Goal: Information Seeking & Learning: Learn about a topic

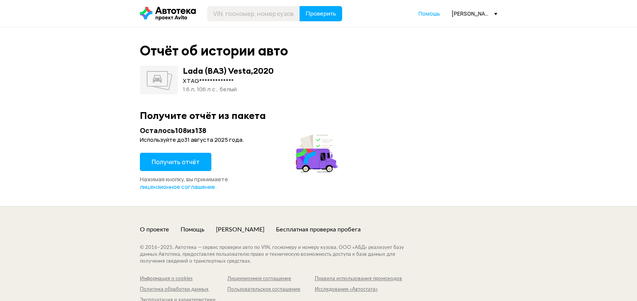
click at [160, 166] on button "Получить отчёт" at bounding box center [175, 162] width 71 height 18
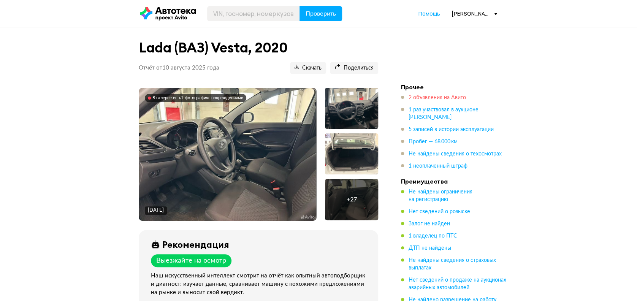
click at [437, 96] on span "2 объявления на Авито" at bounding box center [437, 97] width 57 height 5
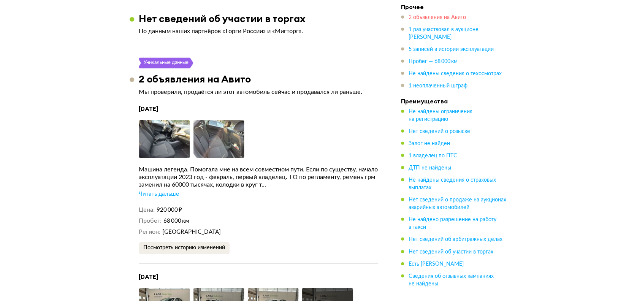
scroll to position [1035, 0]
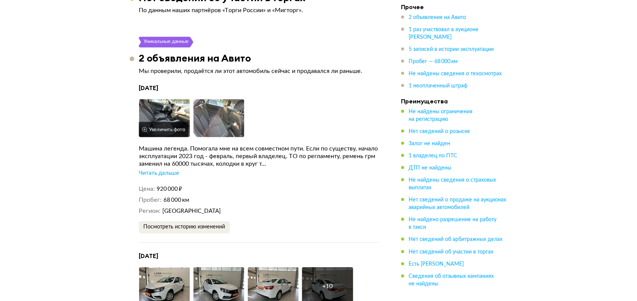
click at [167, 119] on img at bounding box center [164, 118] width 51 height 38
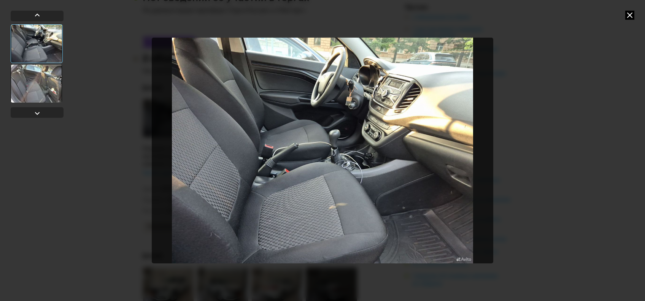
click at [46, 87] on div at bounding box center [36, 84] width 51 height 38
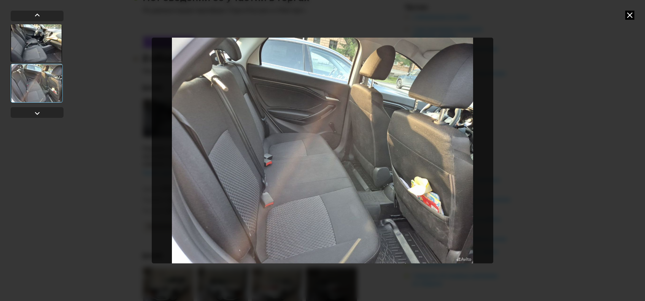
click at [629, 14] on icon at bounding box center [629, 15] width 9 height 9
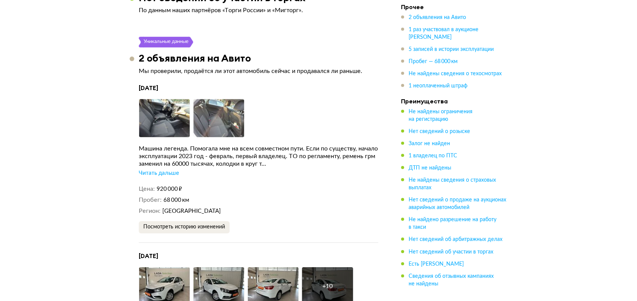
click at [155, 172] on div "Читать дальше" at bounding box center [159, 174] width 40 height 8
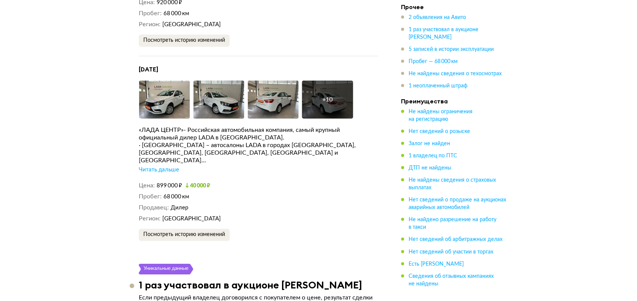
scroll to position [1238, 0]
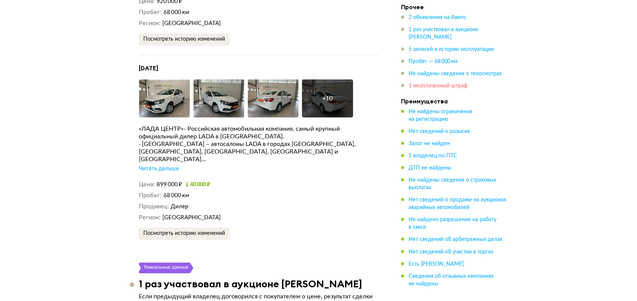
click at [452, 87] on span "1 неоплаченный штраф" at bounding box center [438, 85] width 59 height 5
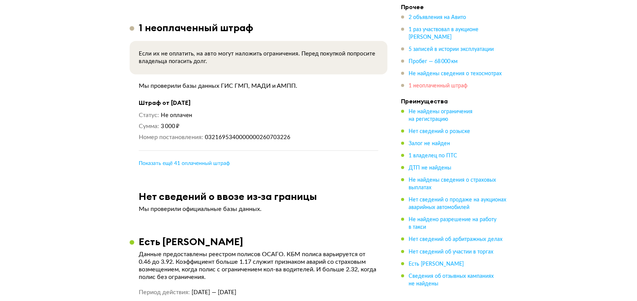
scroll to position [2370, 0]
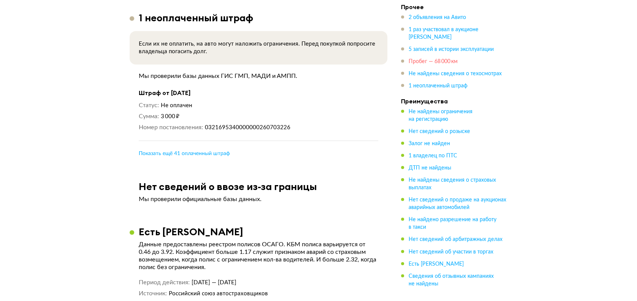
click at [442, 64] on span "Пробег — 68 000 км" at bounding box center [433, 61] width 49 height 5
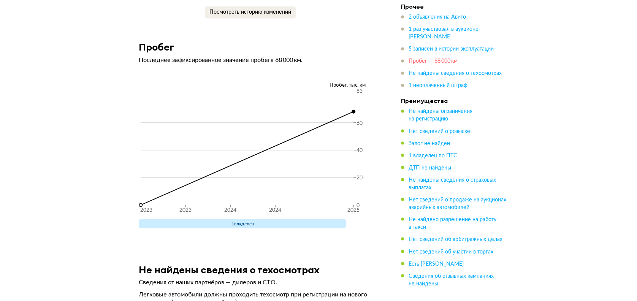
scroll to position [2024, 0]
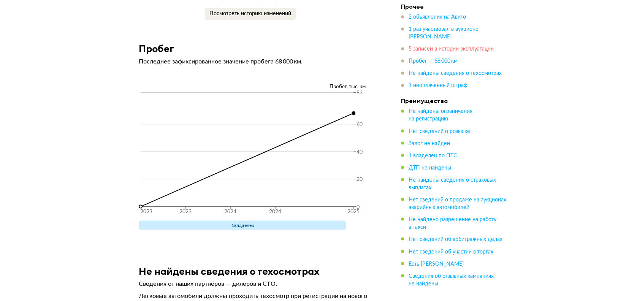
click at [442, 52] on span "5 записей в истории эксплуатации" at bounding box center [451, 49] width 85 height 5
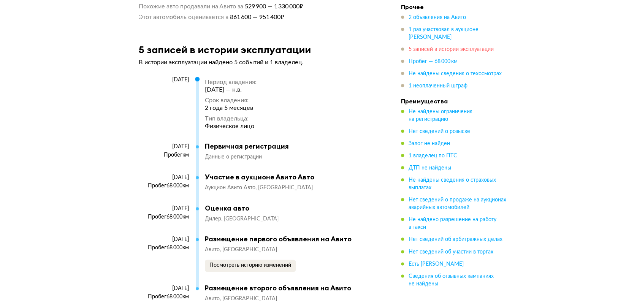
scroll to position [1722, 0]
click at [450, 33] on span "1 раз участвовал в аукционе [PERSON_NAME]" at bounding box center [444, 33] width 70 height 13
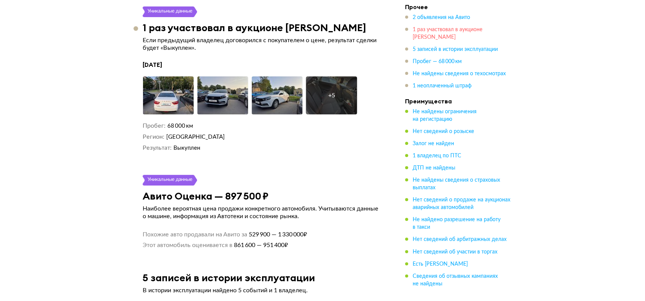
scroll to position [1457, 0]
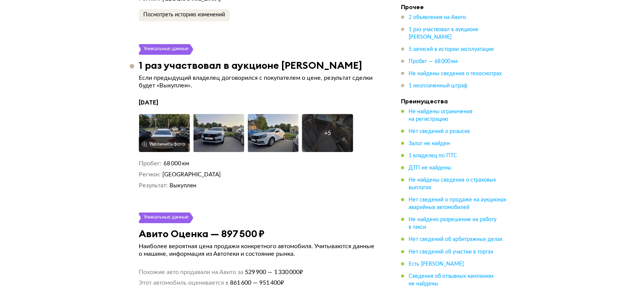
click at [170, 125] on img at bounding box center [164, 133] width 51 height 38
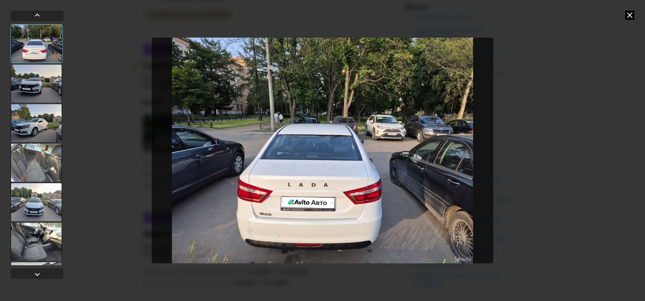
click at [45, 86] on div at bounding box center [36, 84] width 51 height 38
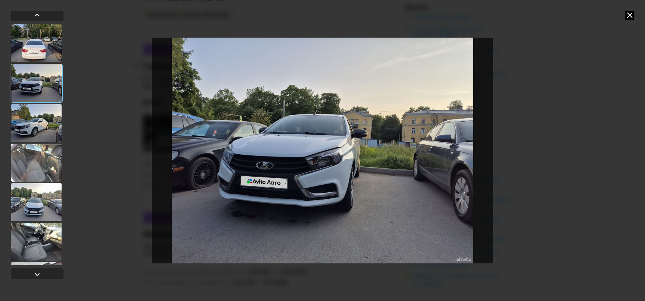
click at [38, 124] on div at bounding box center [36, 123] width 51 height 38
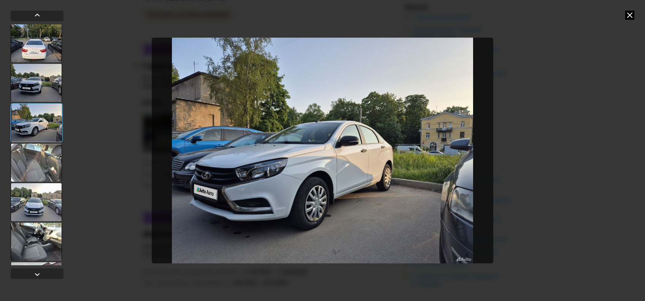
click at [31, 159] on div at bounding box center [36, 163] width 51 height 38
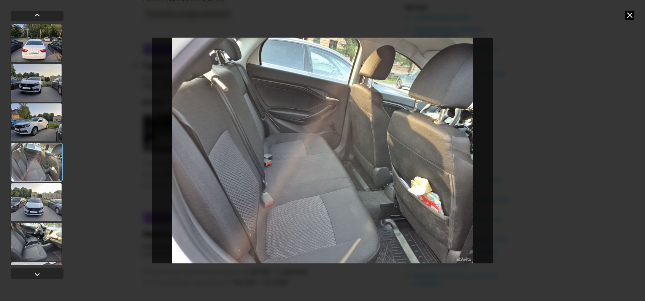
click at [40, 192] on div at bounding box center [36, 202] width 51 height 38
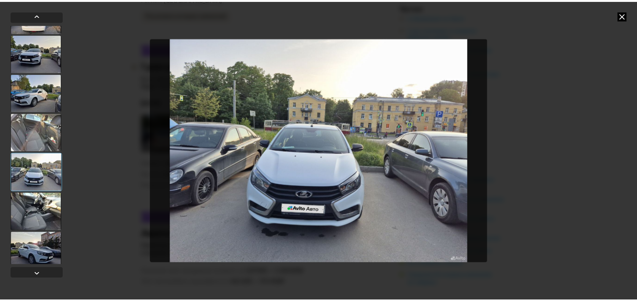
scroll to position [76, 0]
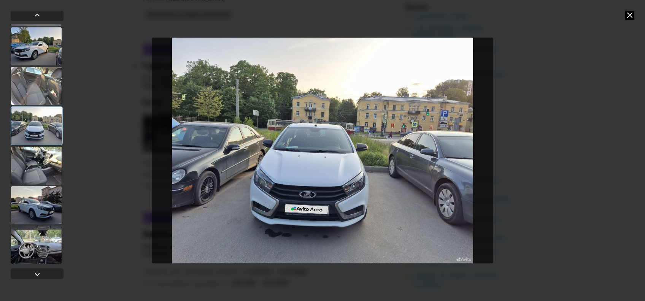
click at [35, 153] on div at bounding box center [36, 166] width 51 height 38
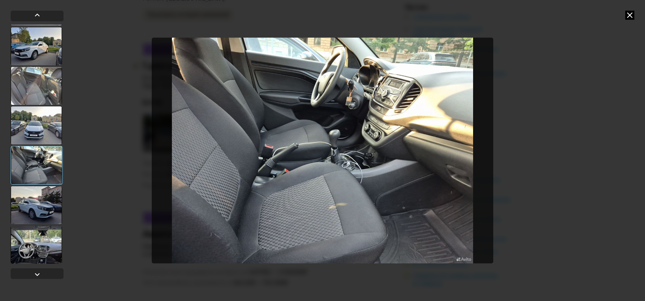
click at [38, 207] on div at bounding box center [36, 205] width 51 height 38
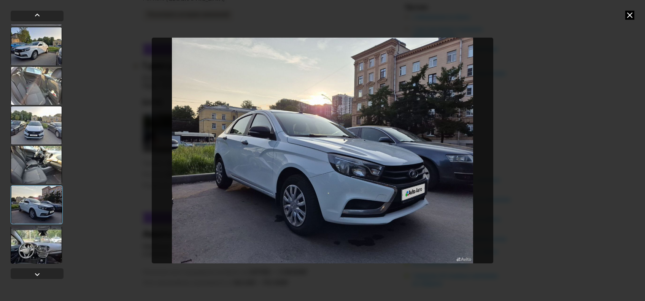
click at [38, 237] on div at bounding box center [36, 245] width 51 height 38
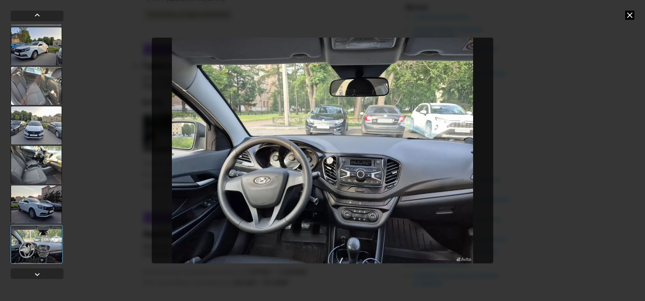
click at [47, 79] on div at bounding box center [36, 86] width 51 height 38
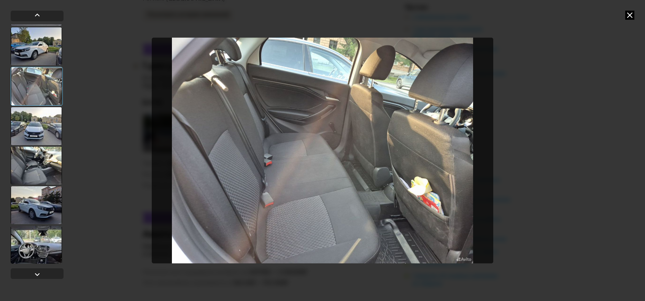
click at [629, 17] on icon at bounding box center [629, 15] width 9 height 9
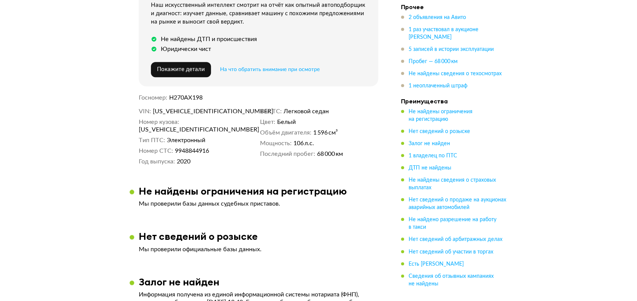
scroll to position [189, 0]
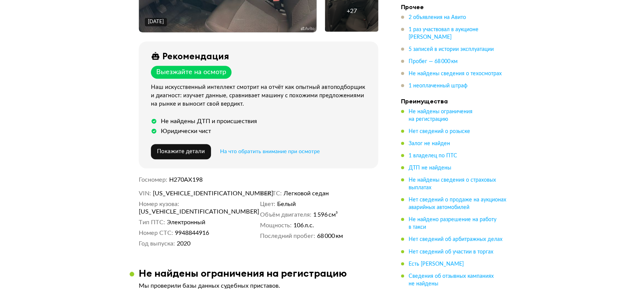
click at [183, 180] on span "Н270АХ198" at bounding box center [185, 180] width 33 height 6
copy span "Н270АХ198"
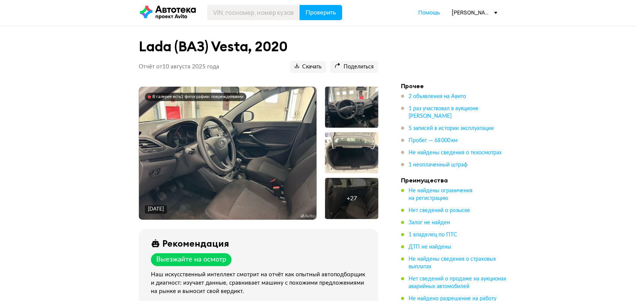
scroll to position [0, 0]
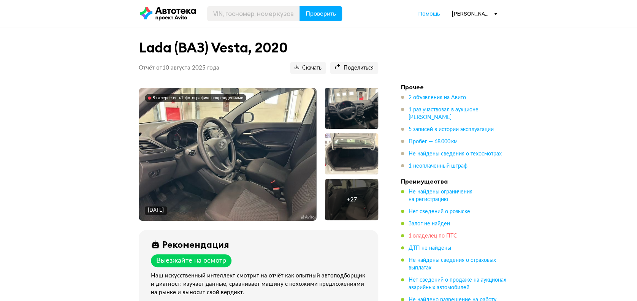
click at [447, 234] on span "1 владелец по ПТС" at bounding box center [433, 236] width 49 height 5
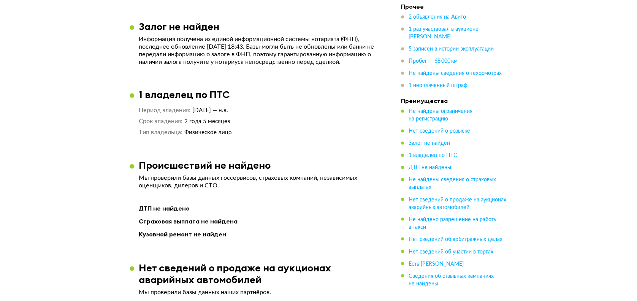
scroll to position [355, 0]
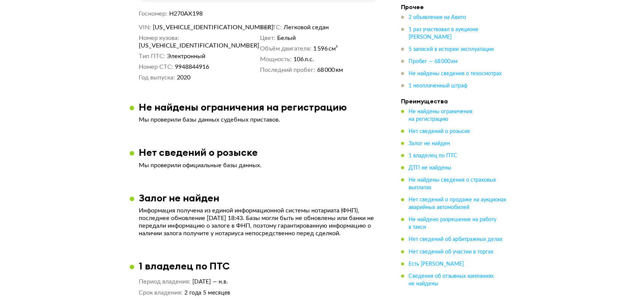
click at [170, 24] on span "[US_VEHICLE_IDENTIFICATION_NUMBER]" at bounding box center [196, 28] width 87 height 8
copy span "[US_VEHICLE_IDENTIFICATION_NUMBER]"
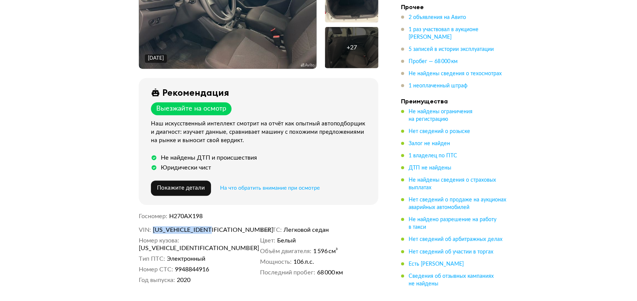
scroll to position [0, 0]
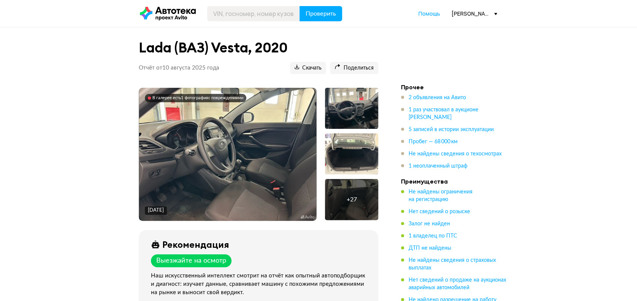
click at [272, 144] on img at bounding box center [228, 154] width 178 height 133
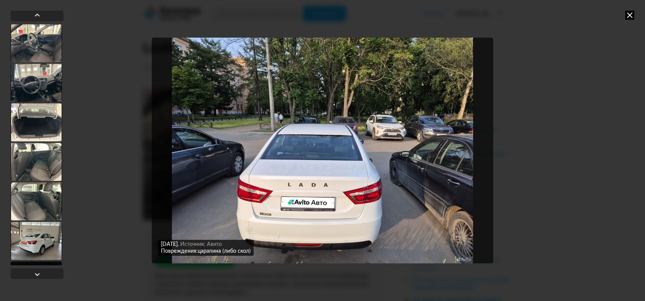
click at [331, 234] on img "Go to Slide 20" at bounding box center [323, 151] width 342 height 226
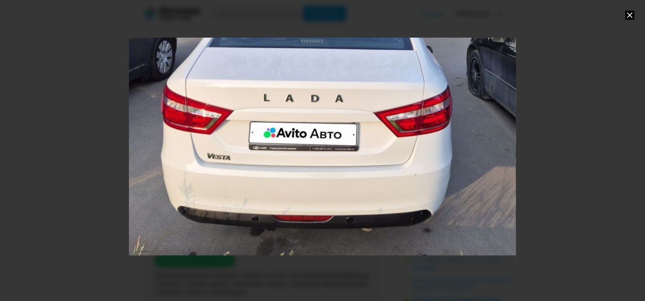
drag, startPoint x: 331, startPoint y: 234, endPoint x: 342, endPoint y: 113, distance: 121.4
click at [342, 113] on div "Go to Slide 20" at bounding box center [333, 30] width 774 height 452
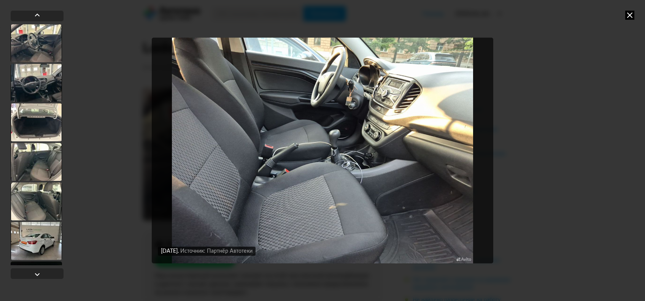
click at [630, 15] on icon at bounding box center [629, 15] width 9 height 9
